Goal: Task Accomplishment & Management: Manage account settings

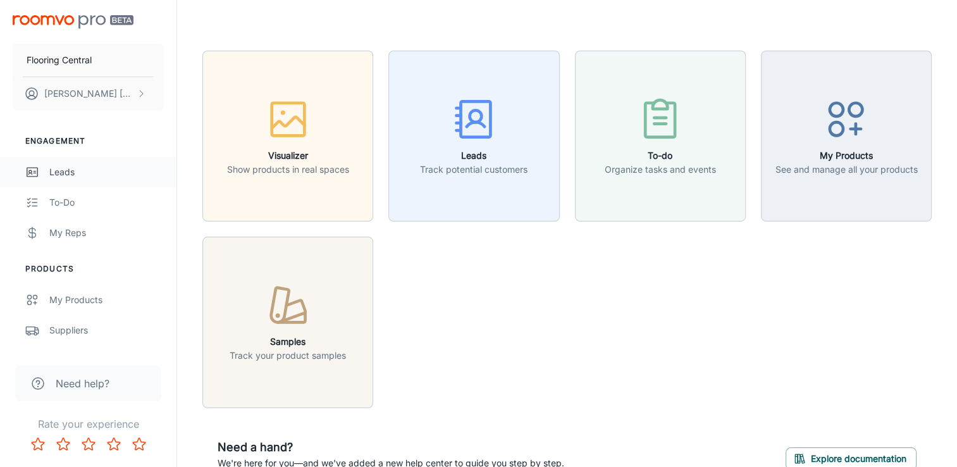
drag, startPoint x: 0, startPoint y: 0, endPoint x: 64, endPoint y: 171, distance: 182.5
click at [64, 171] on div "Leads" at bounding box center [106, 172] width 114 height 14
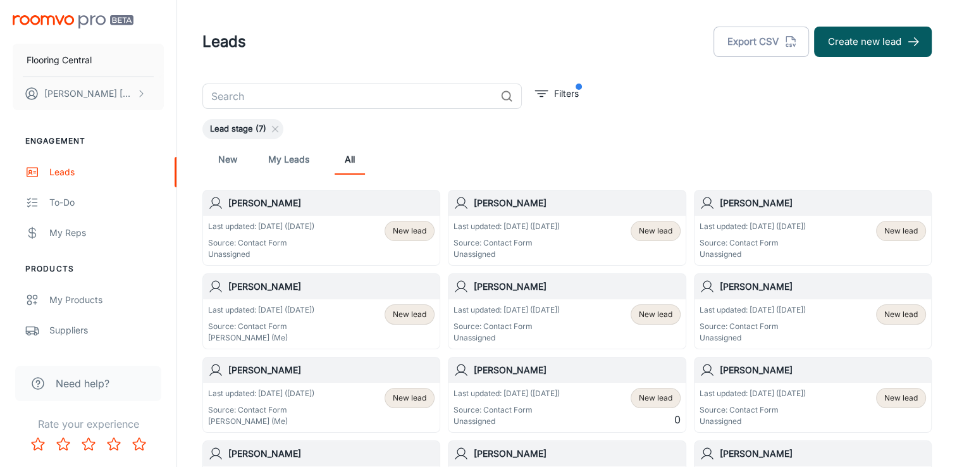
click at [262, 199] on h6 "[PERSON_NAME]" at bounding box center [331, 203] width 206 height 14
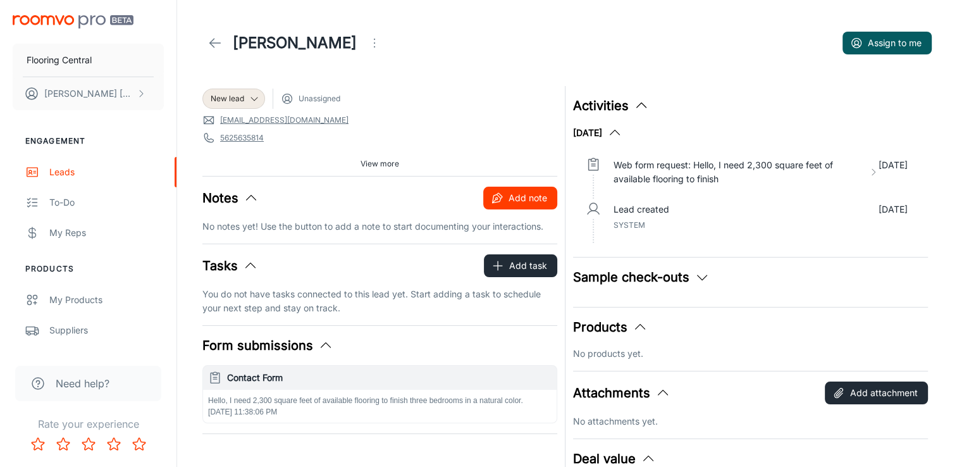
click at [519, 198] on button "Add note" at bounding box center [520, 198] width 74 height 23
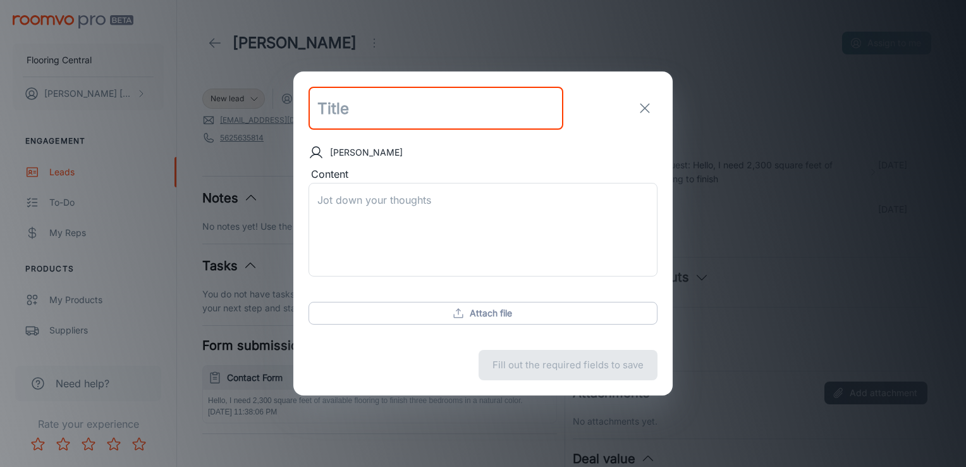
click at [355, 121] on input "text" at bounding box center [436, 108] width 255 height 43
type input "Emailed Customer"
click at [354, 190] on div "x ​" at bounding box center [483, 230] width 349 height 94
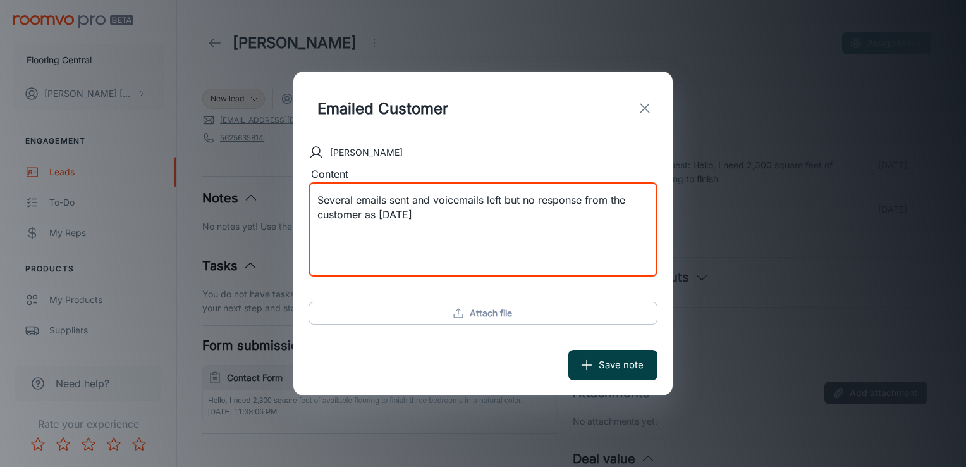
type textarea "Several emails sent and voicemails left but no response from the customer as [D…"
click at [602, 364] on button "Save note" at bounding box center [612, 365] width 89 height 30
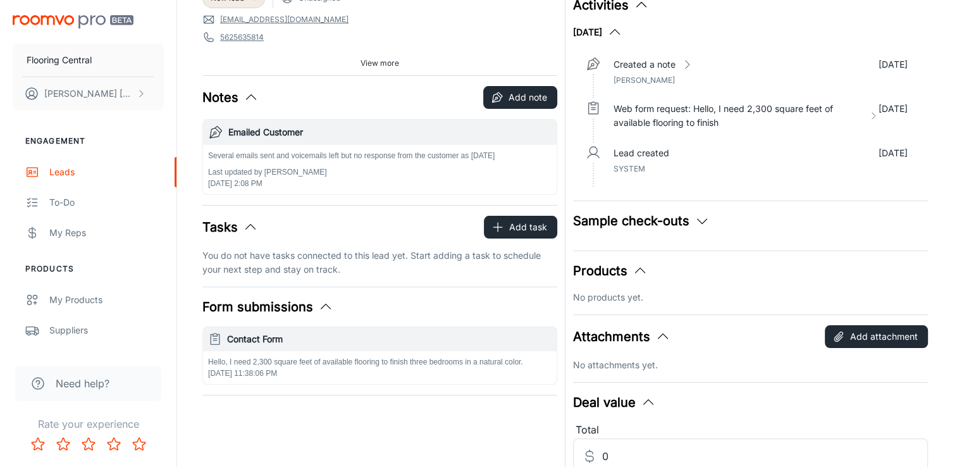
scroll to position [126, 0]
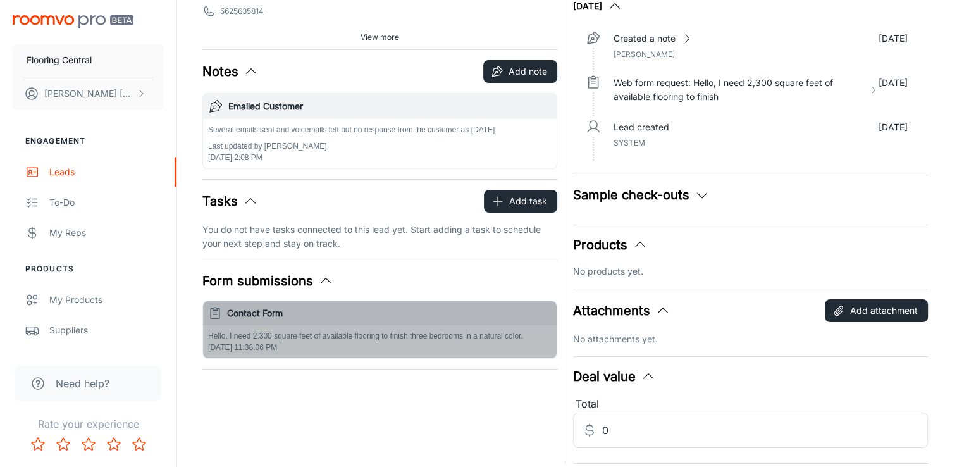
click at [288, 320] on div "Contact Form" at bounding box center [379, 313] width 353 height 24
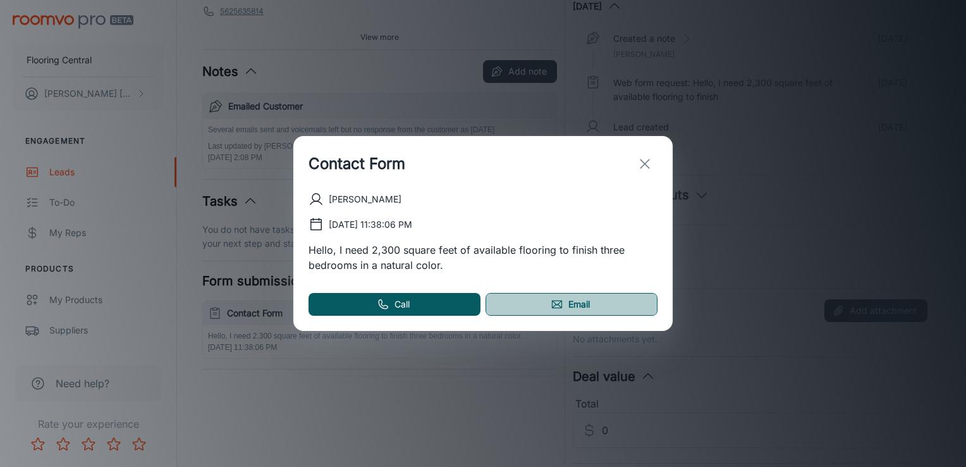
click at [596, 302] on link "Email" at bounding box center [572, 304] width 172 height 23
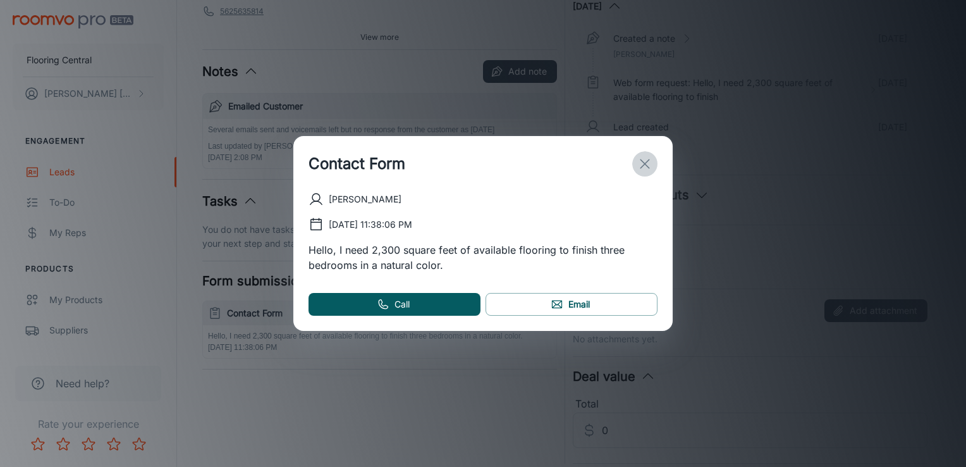
click at [648, 166] on icon "exit" at bounding box center [644, 163] width 15 height 15
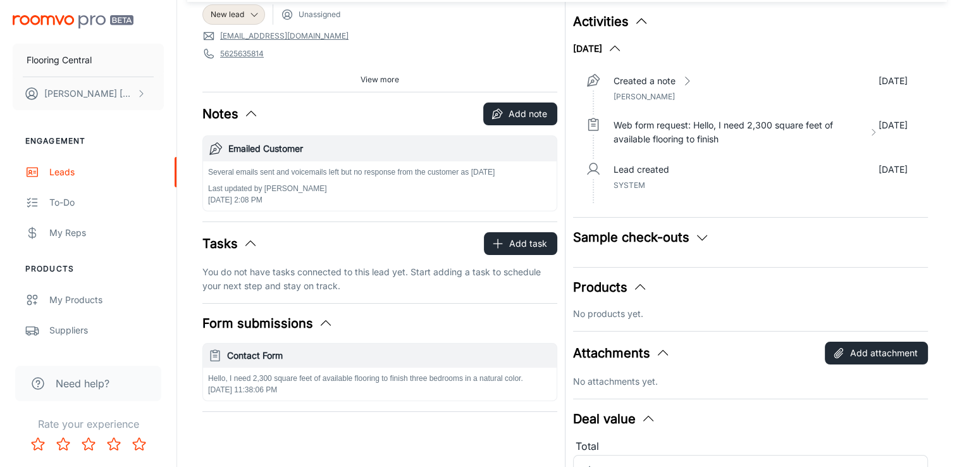
scroll to position [0, 0]
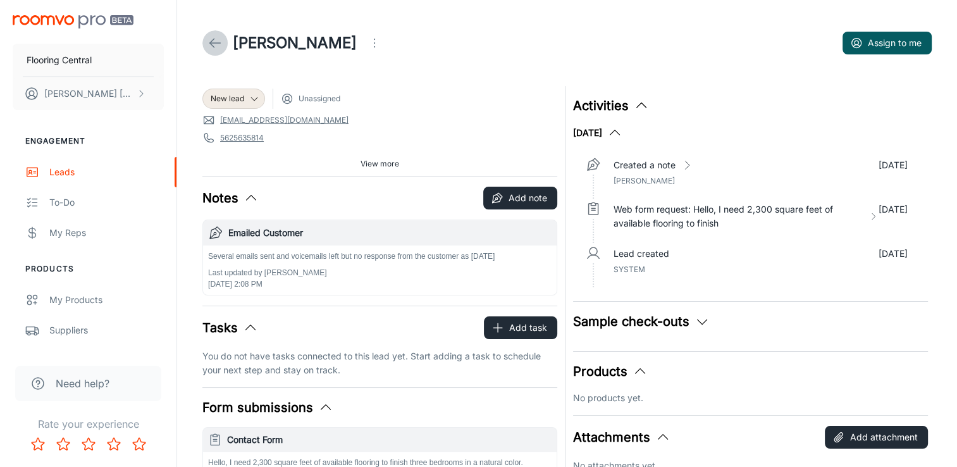
click at [215, 43] on line at bounding box center [215, 43] width 11 height 0
